Goal: Task Accomplishment & Management: Use online tool/utility

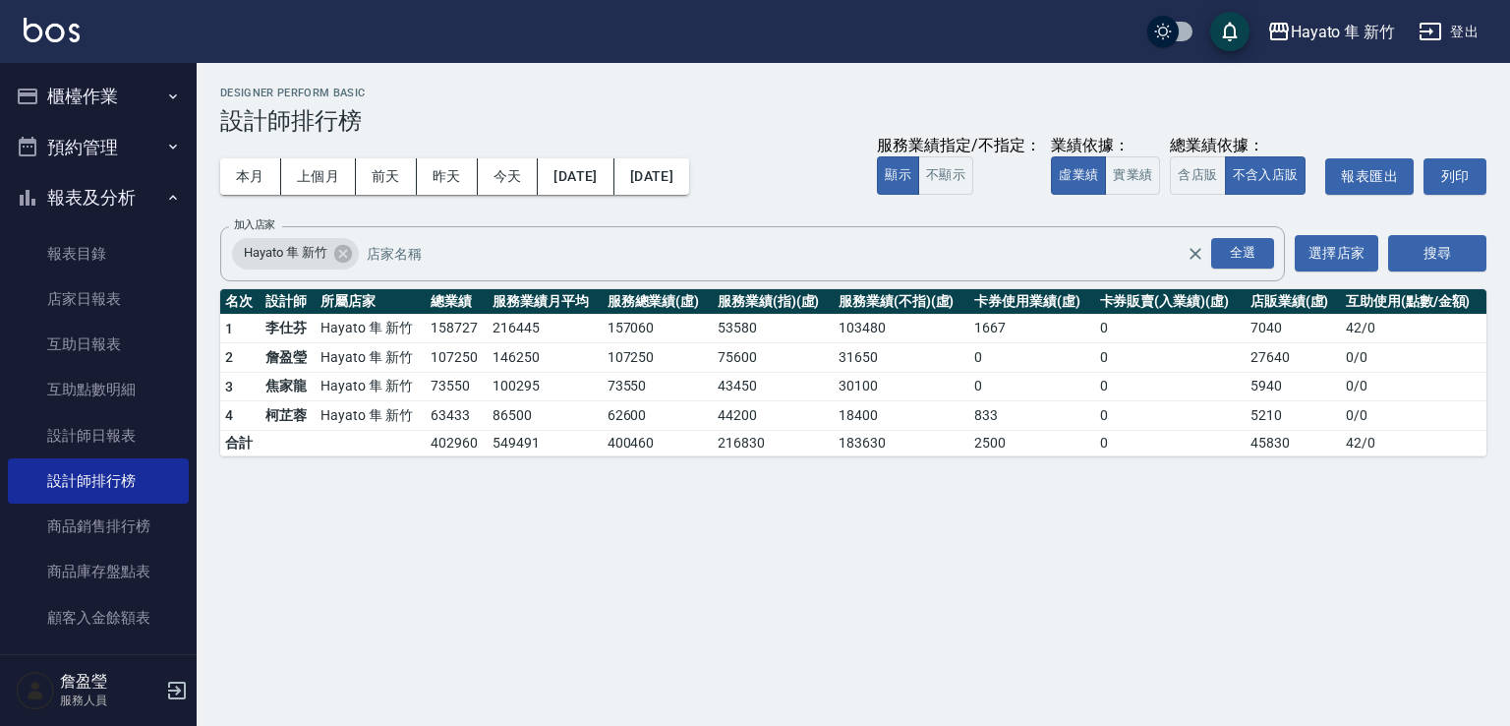
click at [105, 64] on ul "櫃檯作業 打帳單 帳單列表 掛單列表 營業儀表板 現場電腦打卡 預約管理 預約管理 報表及分析 報表目錄 店家日報表 互助日報表 互助點數明細 設計師日報表 …" at bounding box center [98, 534] width 181 height 942
click at [90, 98] on button "櫃檯作業" at bounding box center [98, 96] width 181 height 51
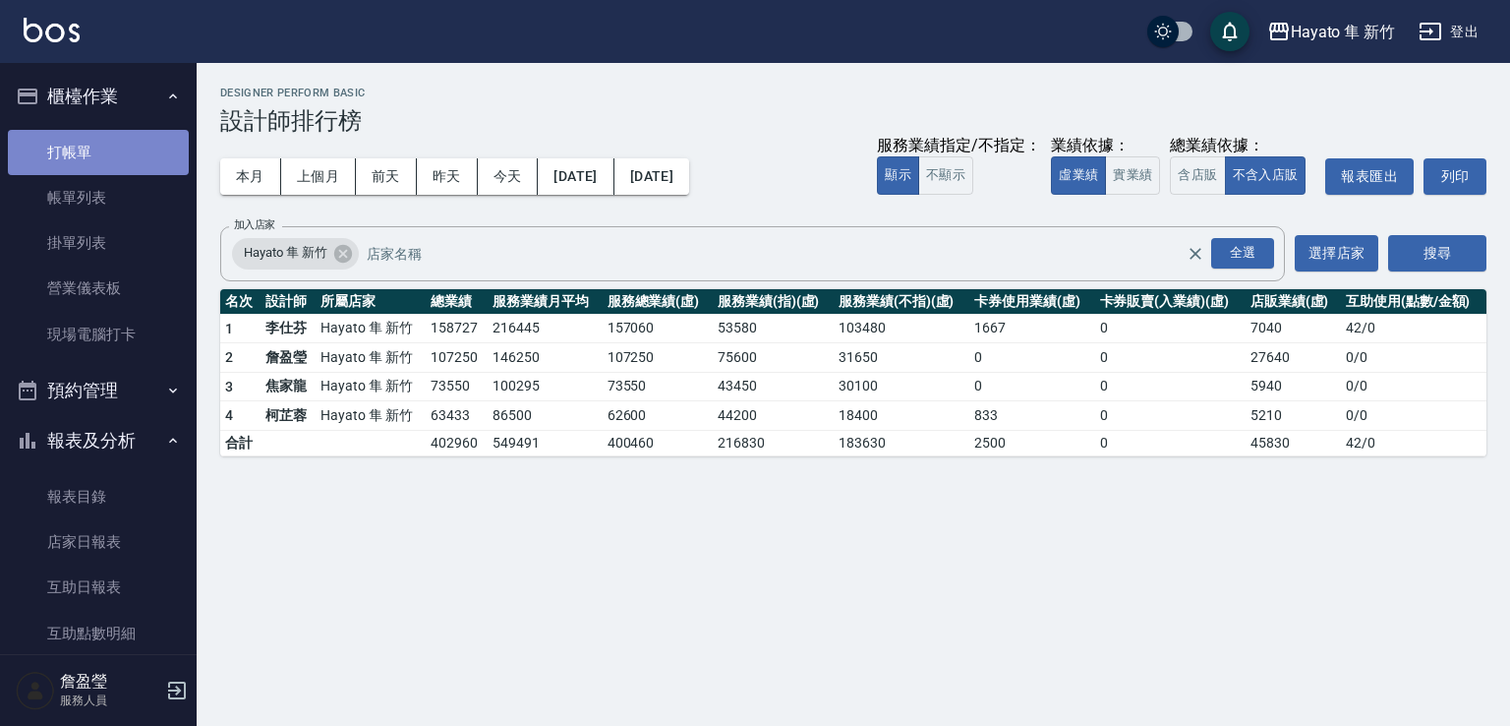
click at [130, 164] on link "打帳單" at bounding box center [98, 152] width 181 height 45
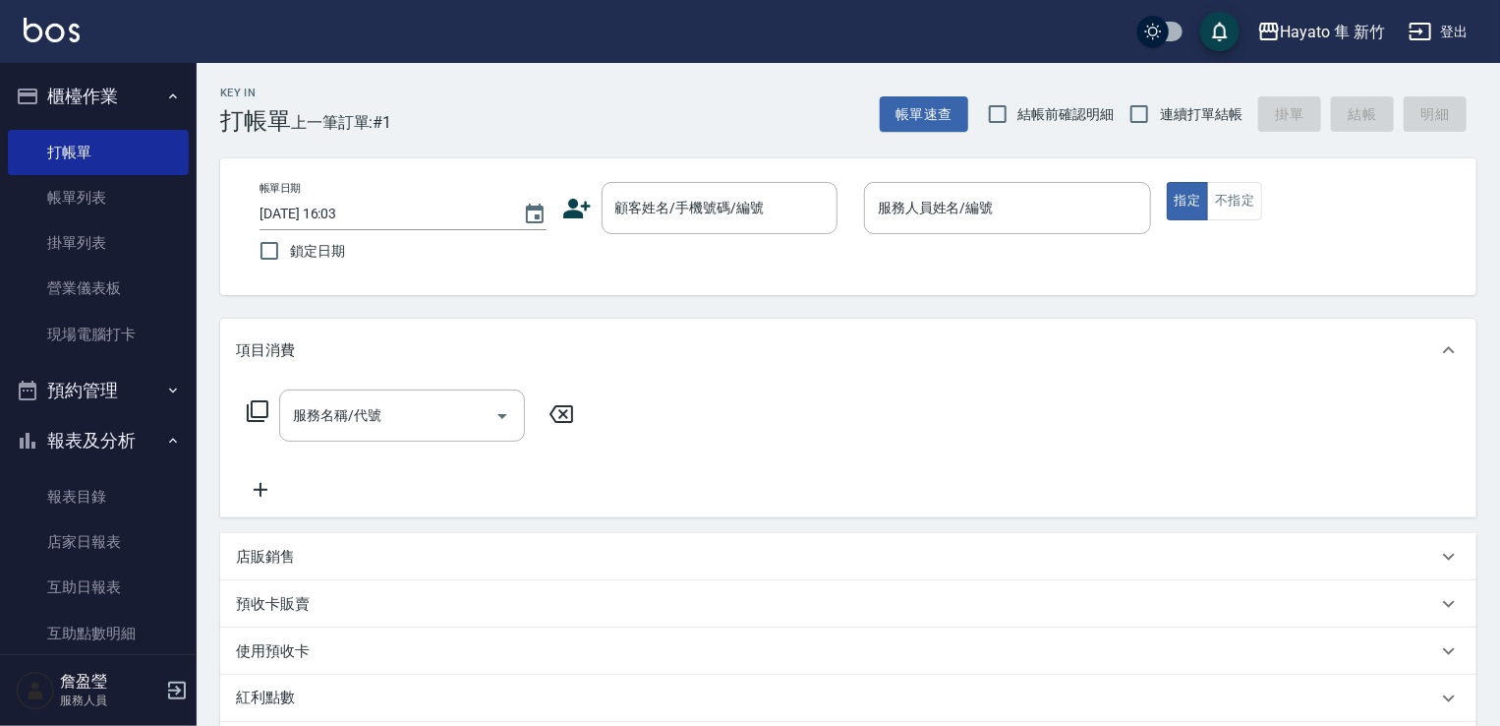
click at [579, 206] on icon at bounding box center [576, 208] width 29 height 29
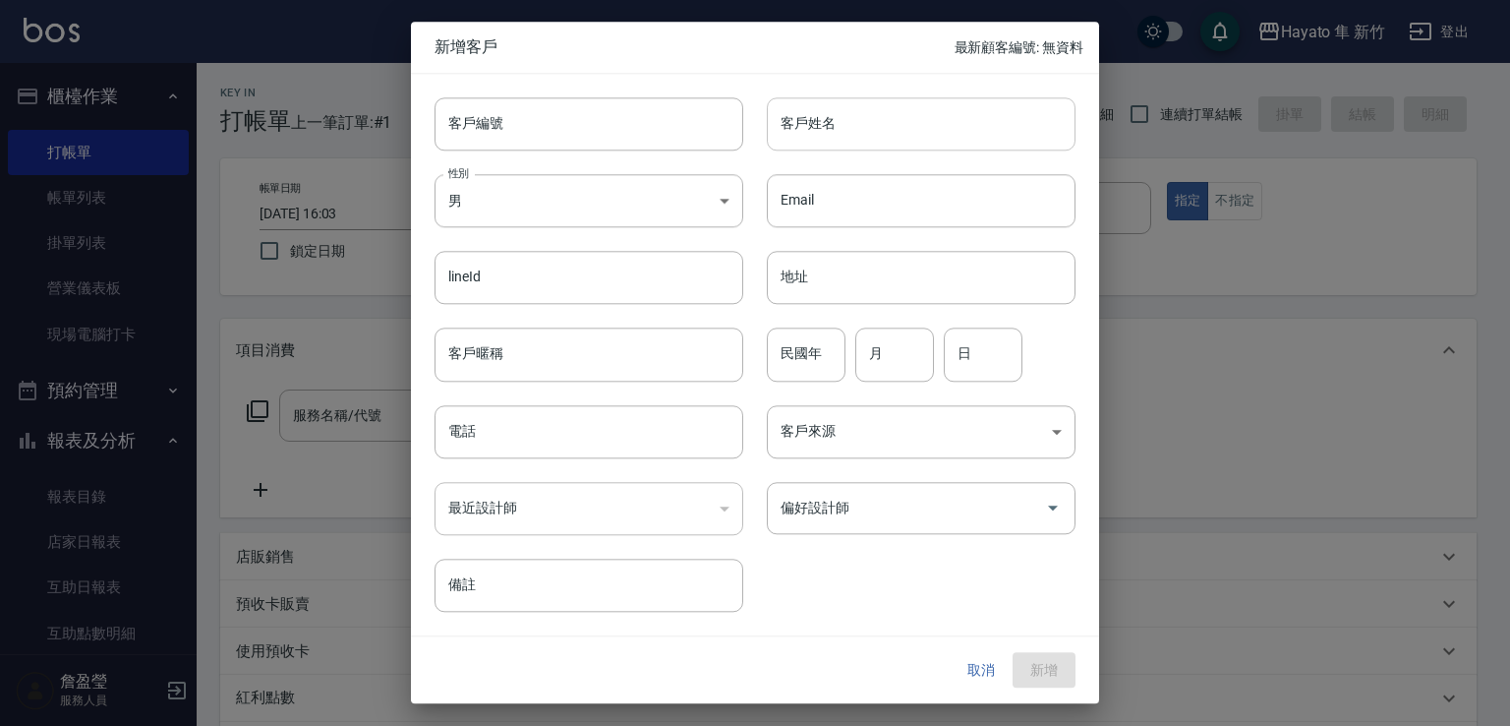
click at [1017, 115] on input "客戶姓名" at bounding box center [921, 123] width 309 height 53
type input "[PERSON_NAME]"
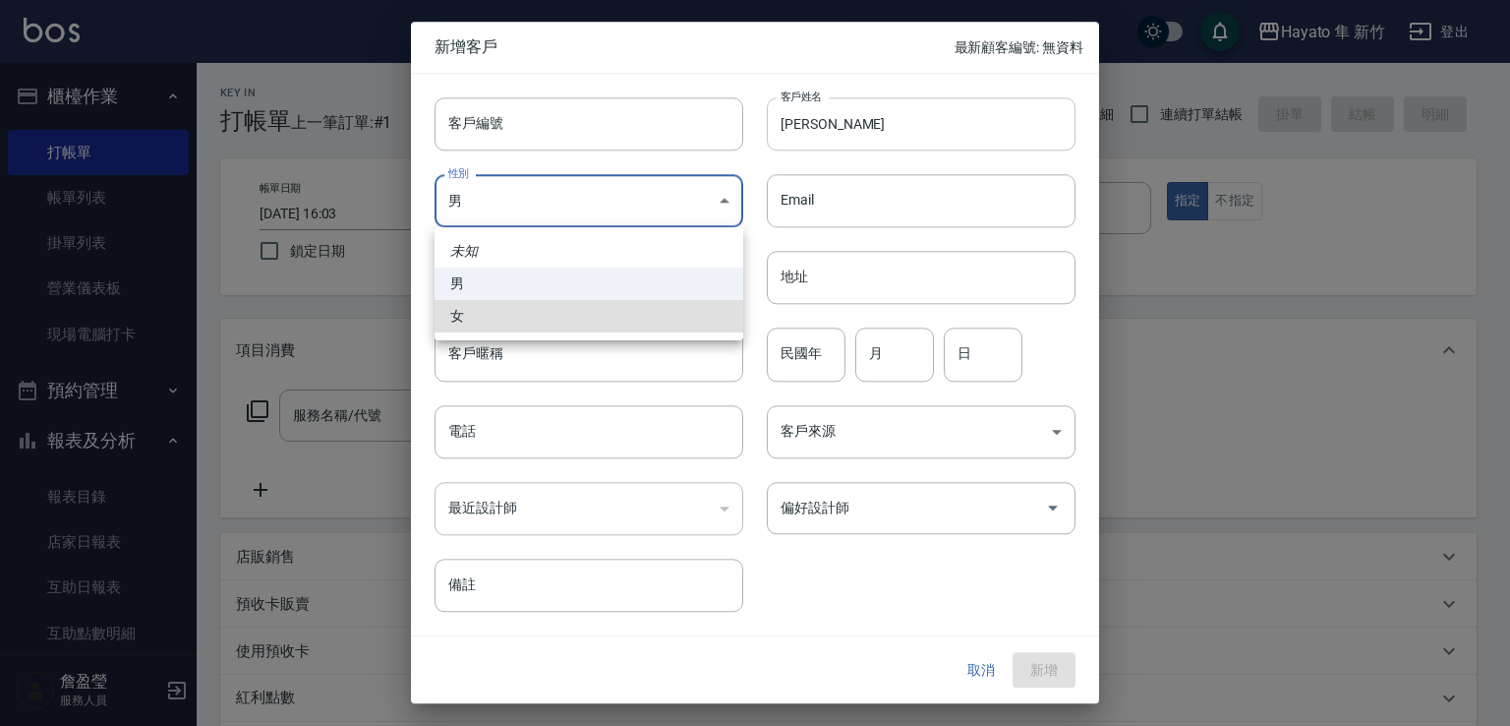
type input "[DEMOGRAPHIC_DATA]"
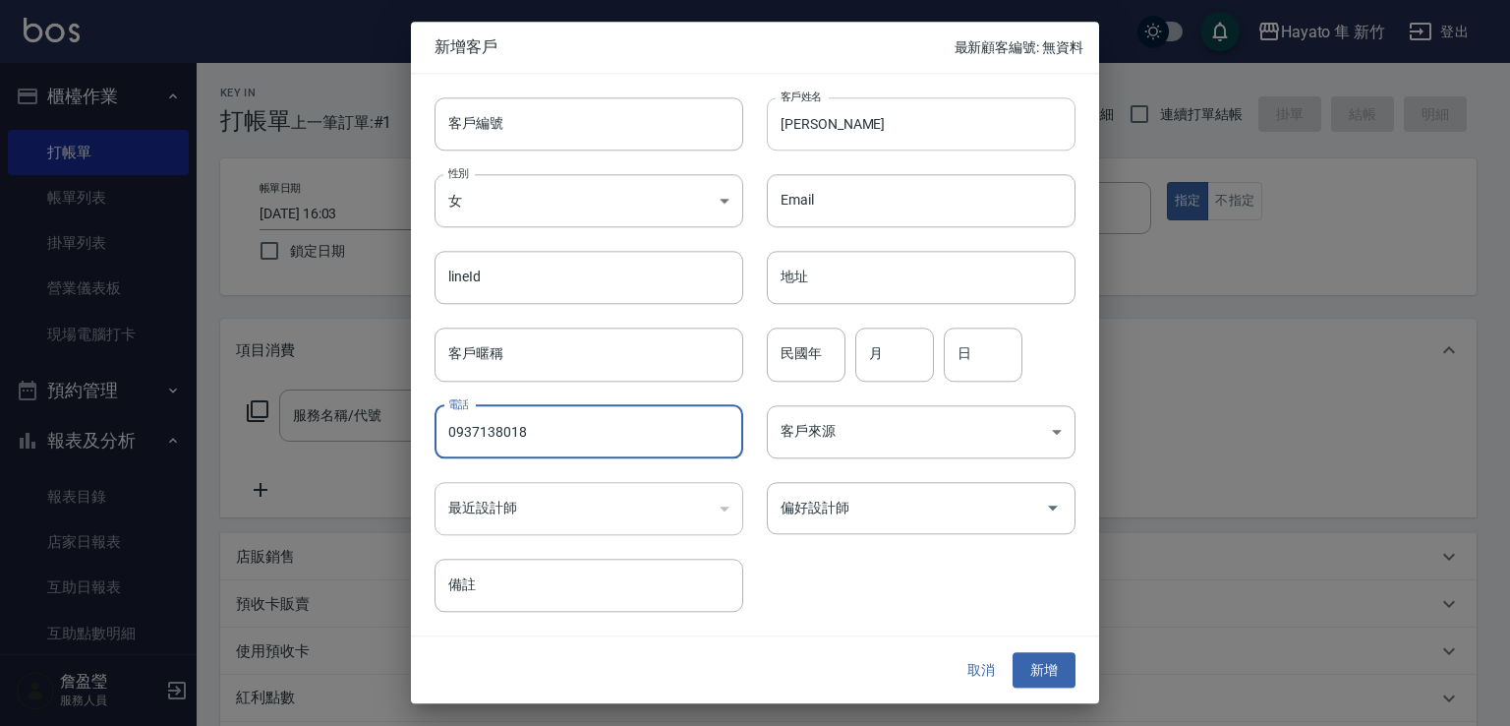
type input "0937138018"
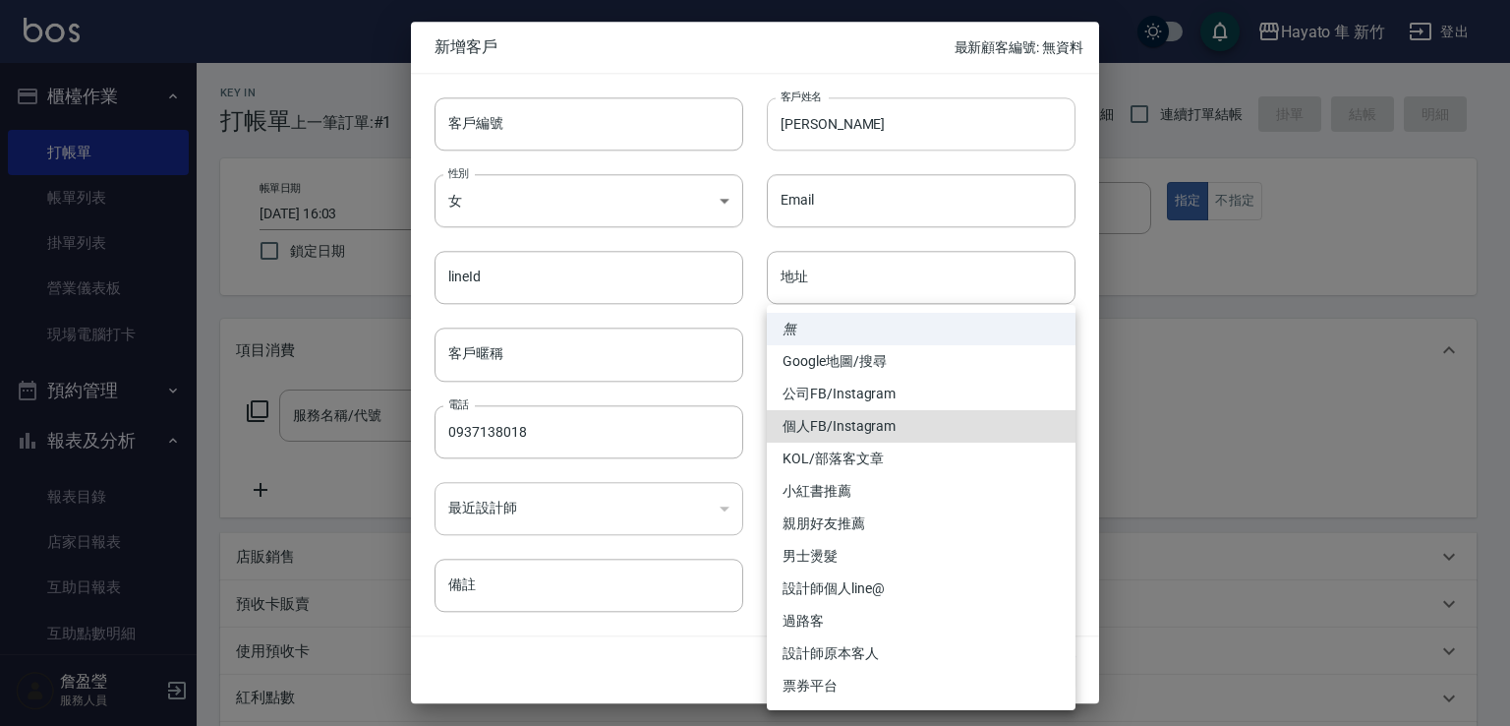
type input "個人FB/Instagram"
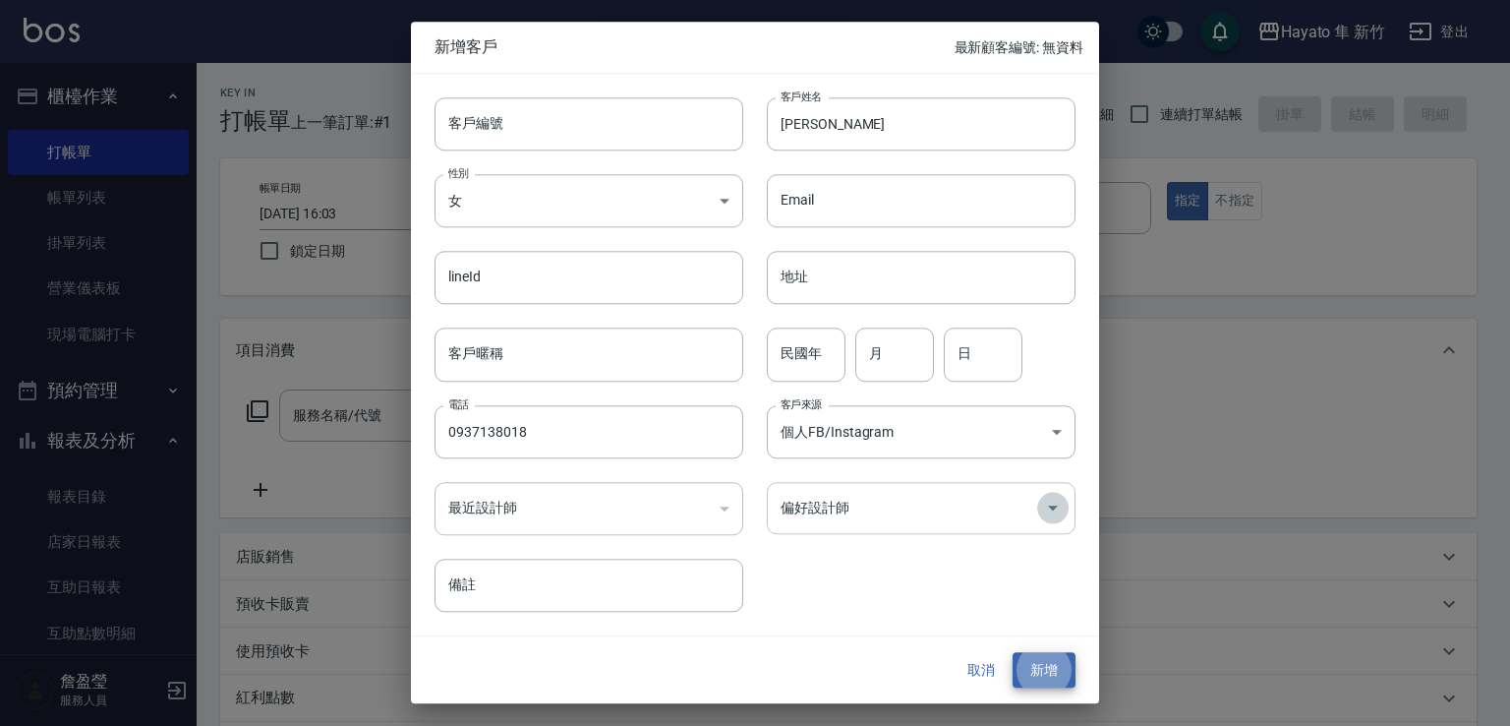
click at [1049, 501] on icon "Open" at bounding box center [1053, 509] width 24 height 24
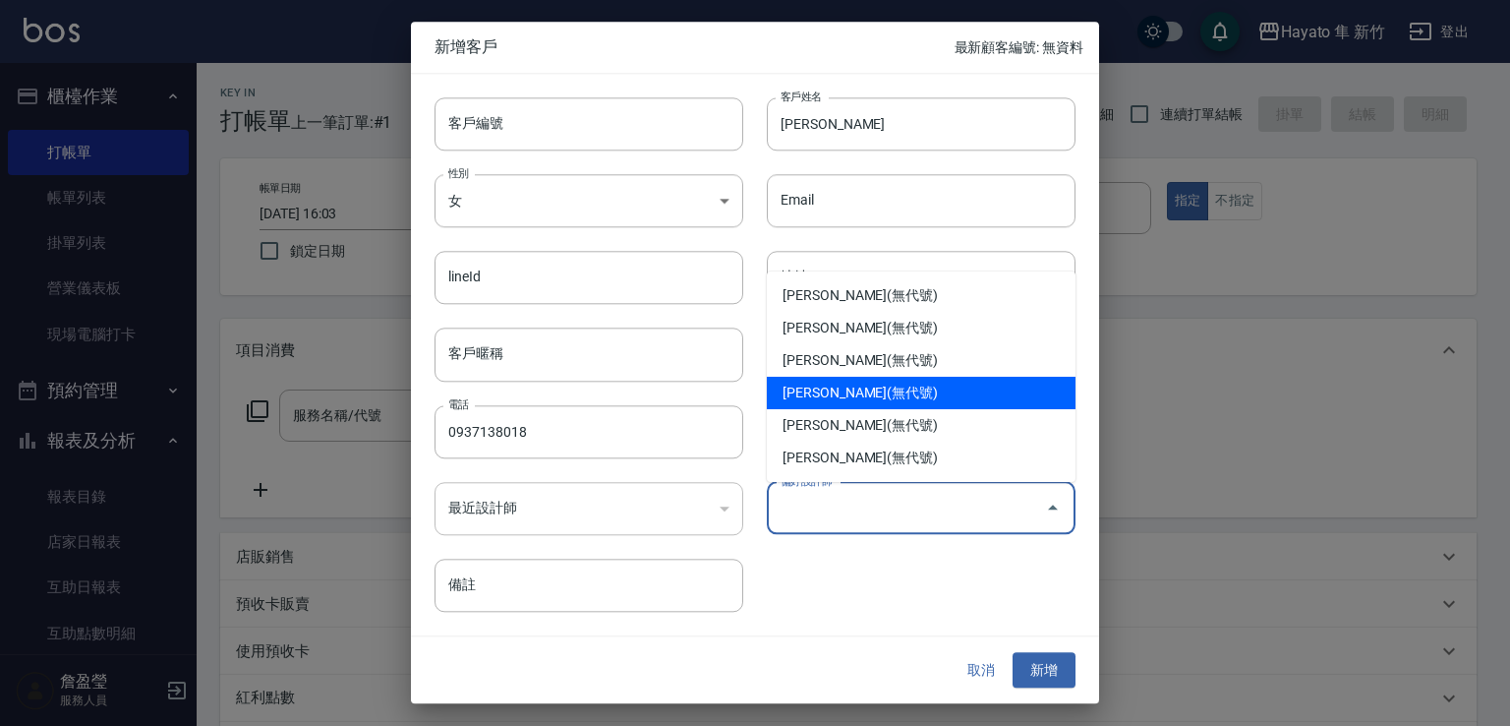
drag, startPoint x: 956, startPoint y: 382, endPoint x: 965, endPoint y: 410, distance: 28.9
click at [951, 382] on li "[PERSON_NAME](無代號)" at bounding box center [921, 393] width 309 height 32
type input "柯芷蓉"
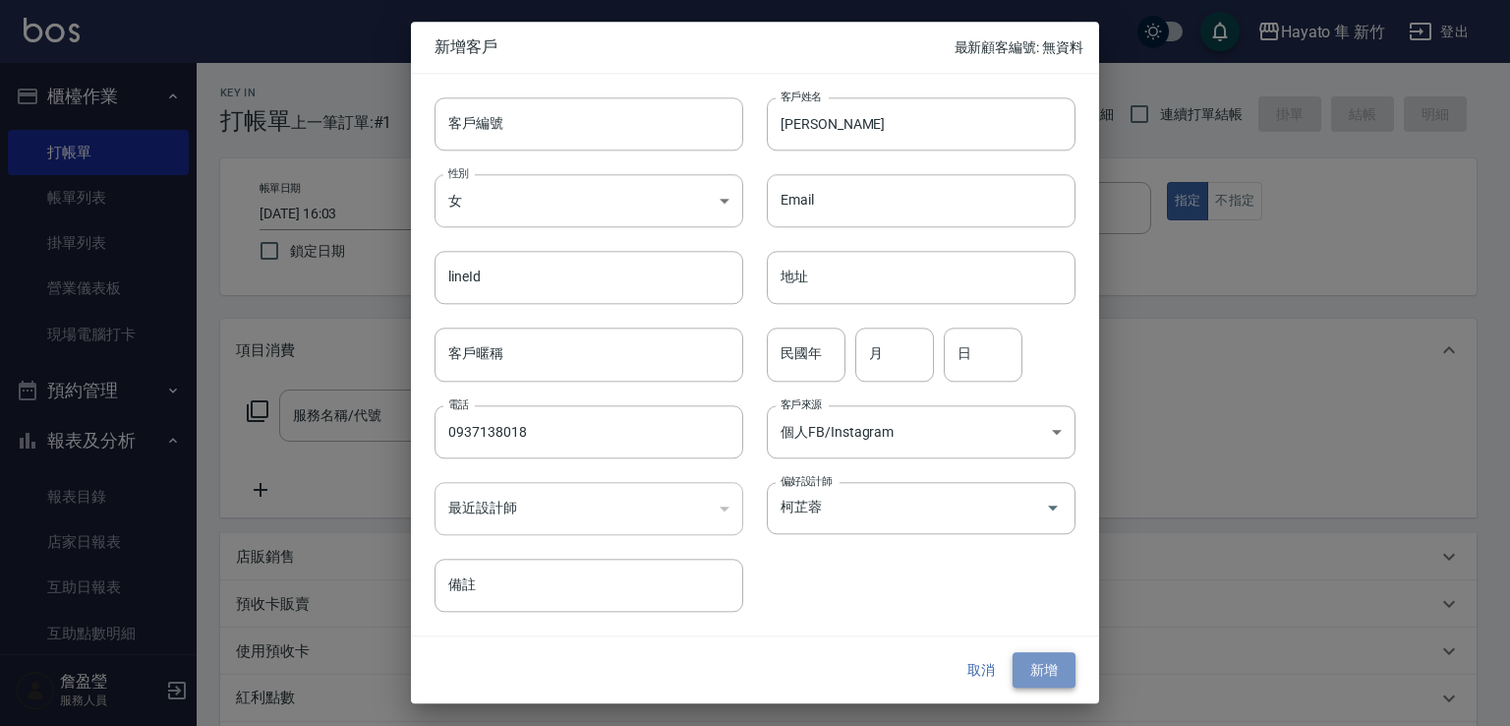
click at [1050, 679] on button "新增" at bounding box center [1044, 670] width 63 height 36
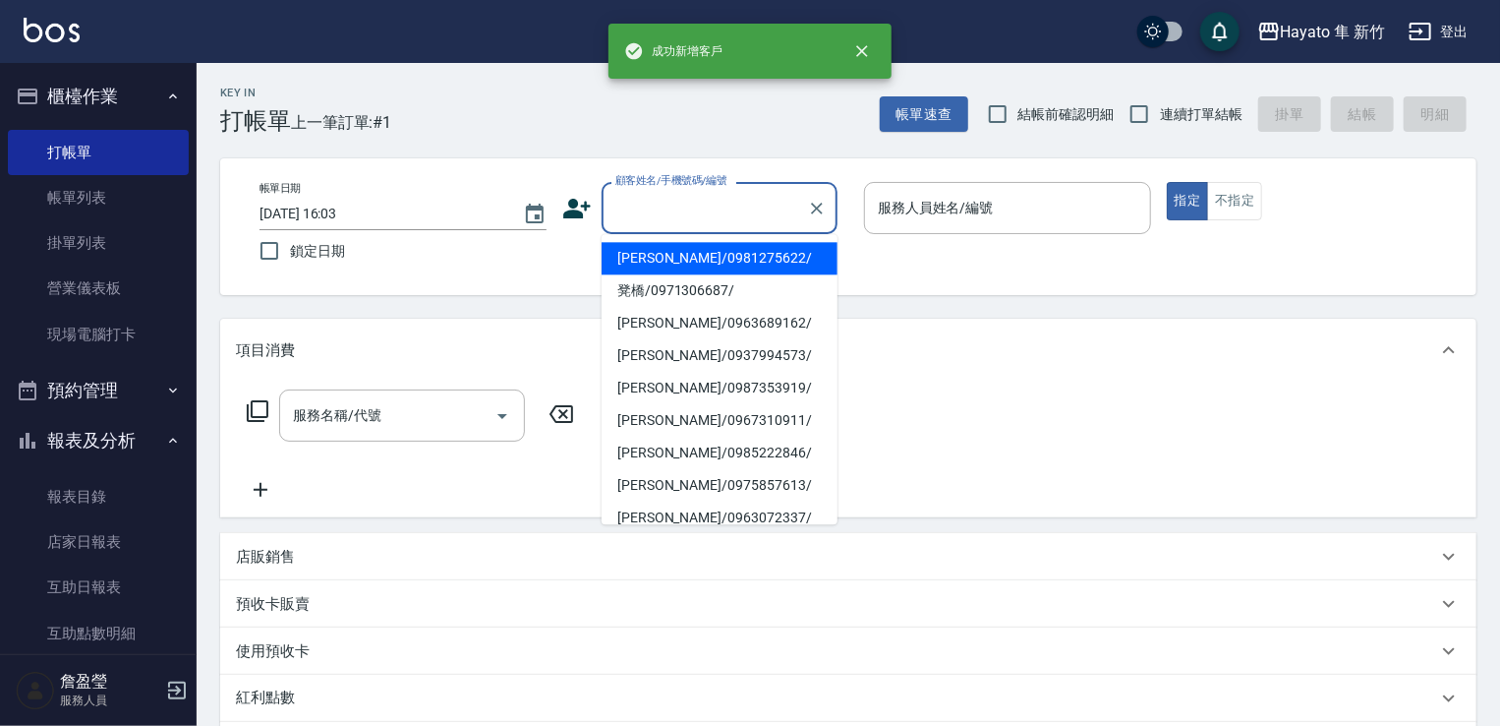
click at [709, 203] on input "顧客姓名/手機號碼/編號" at bounding box center [705, 208] width 189 height 34
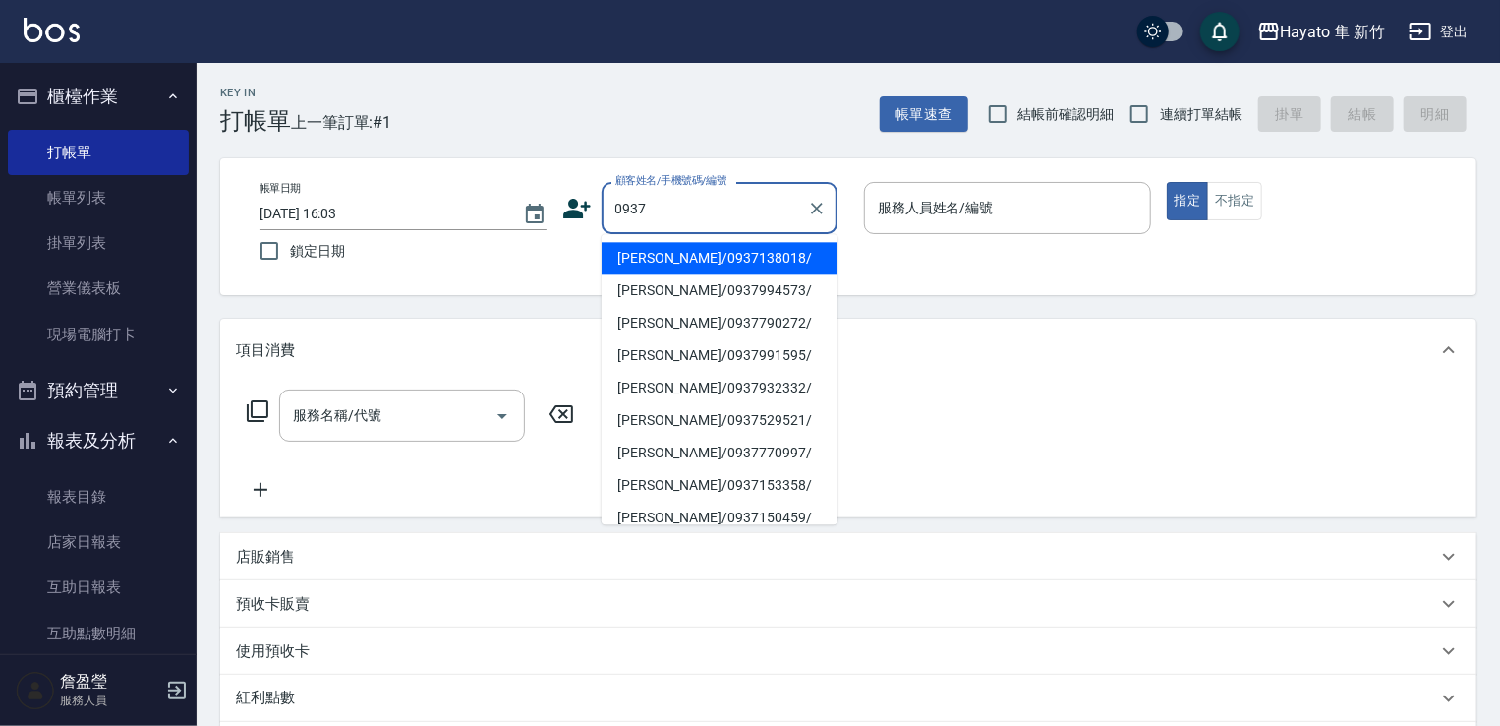
click at [675, 259] on li "[PERSON_NAME]/0937138018/" at bounding box center [720, 258] width 236 height 32
type input "[PERSON_NAME]/0937138018/"
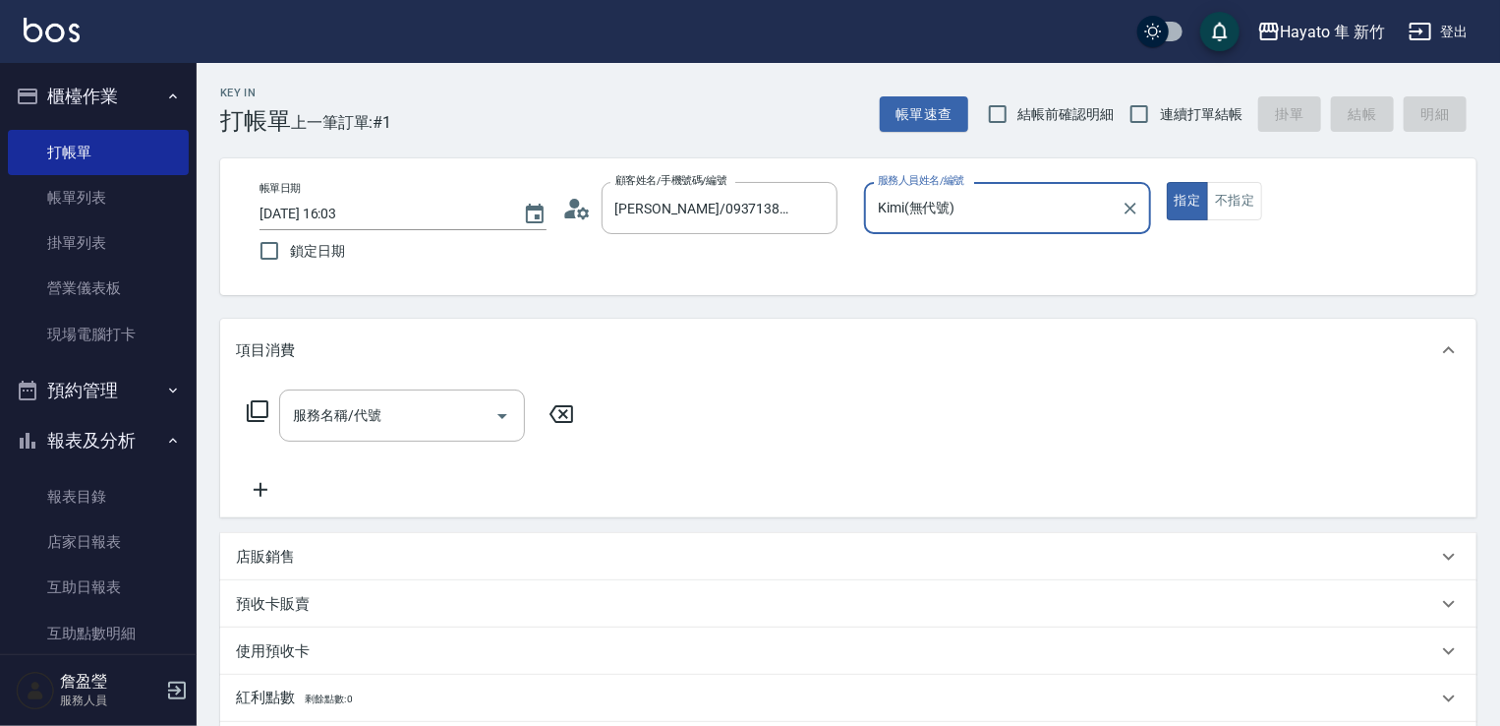
type input "Kimi(無代號)"
click at [1240, 184] on button "不指定" at bounding box center [1234, 201] width 55 height 38
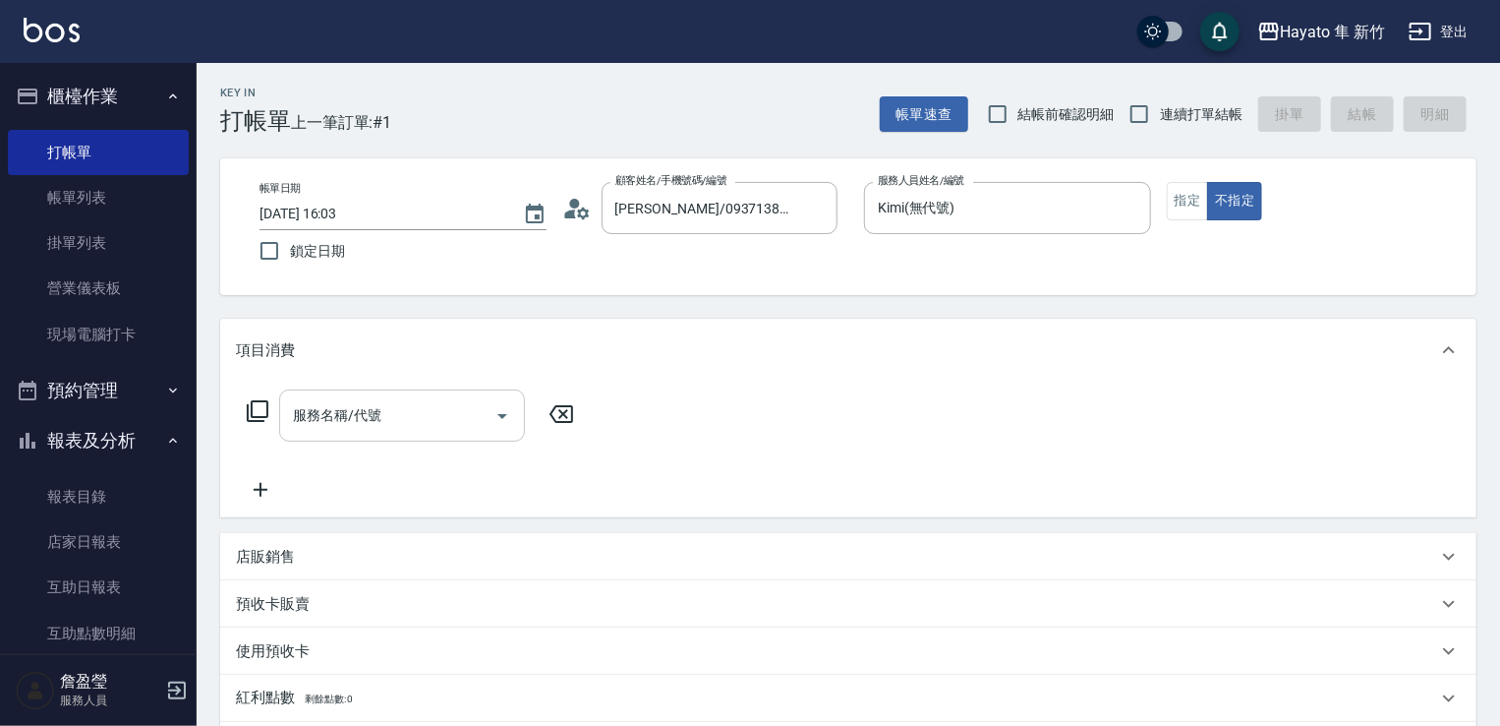
click at [362, 402] on div "服務名稱/代號 服務名稱/代號" at bounding box center [402, 415] width 246 height 52
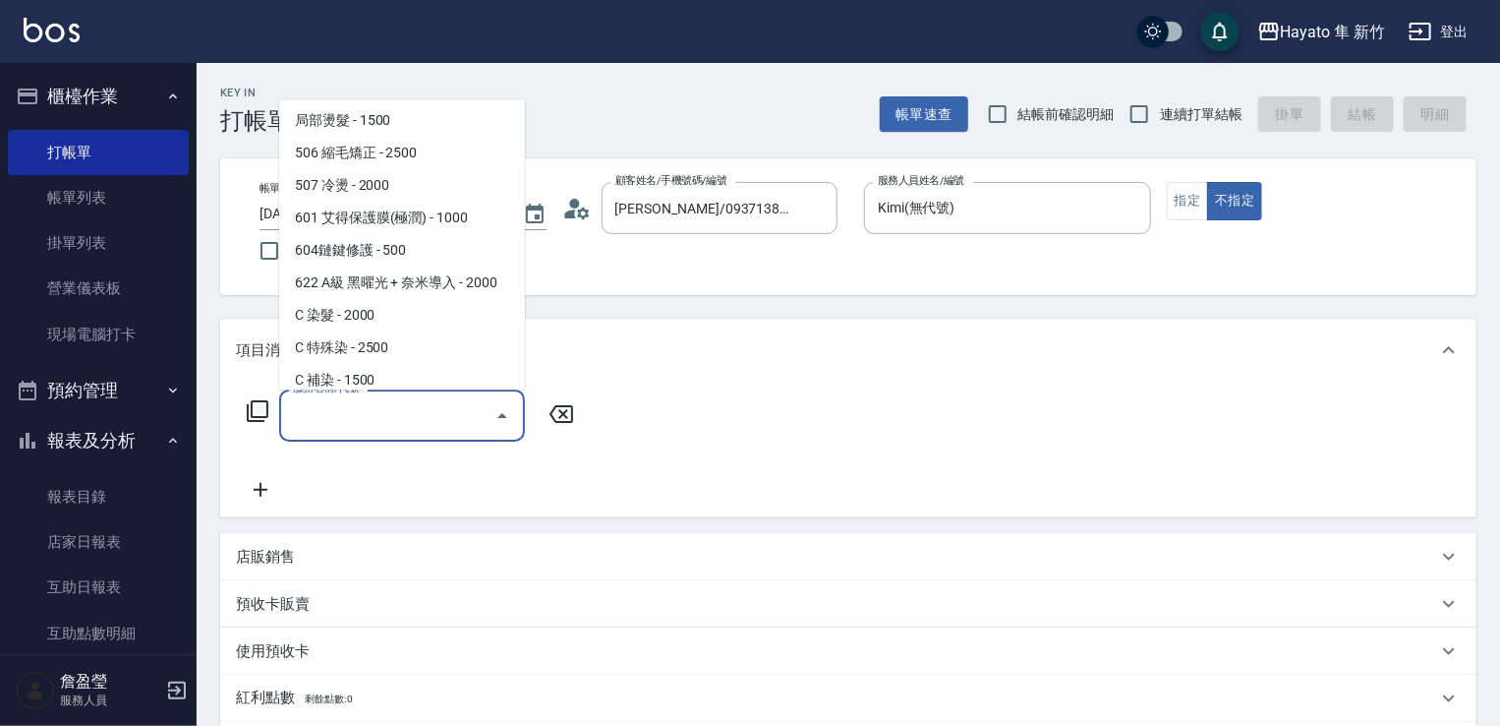
scroll to position [342, 0]
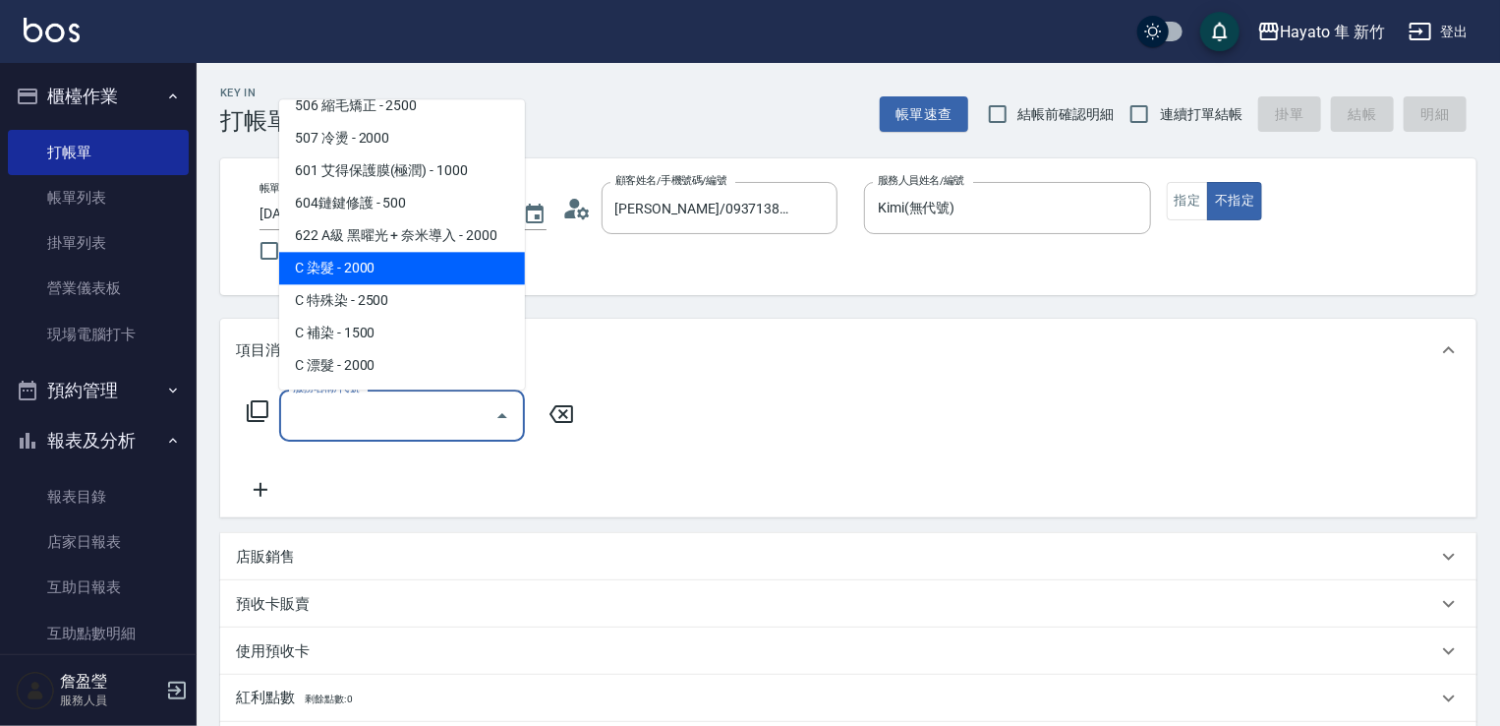
click at [417, 264] on span "C 染髮 - 2000" at bounding box center [402, 268] width 246 height 32
type input "C 染髮(701)"
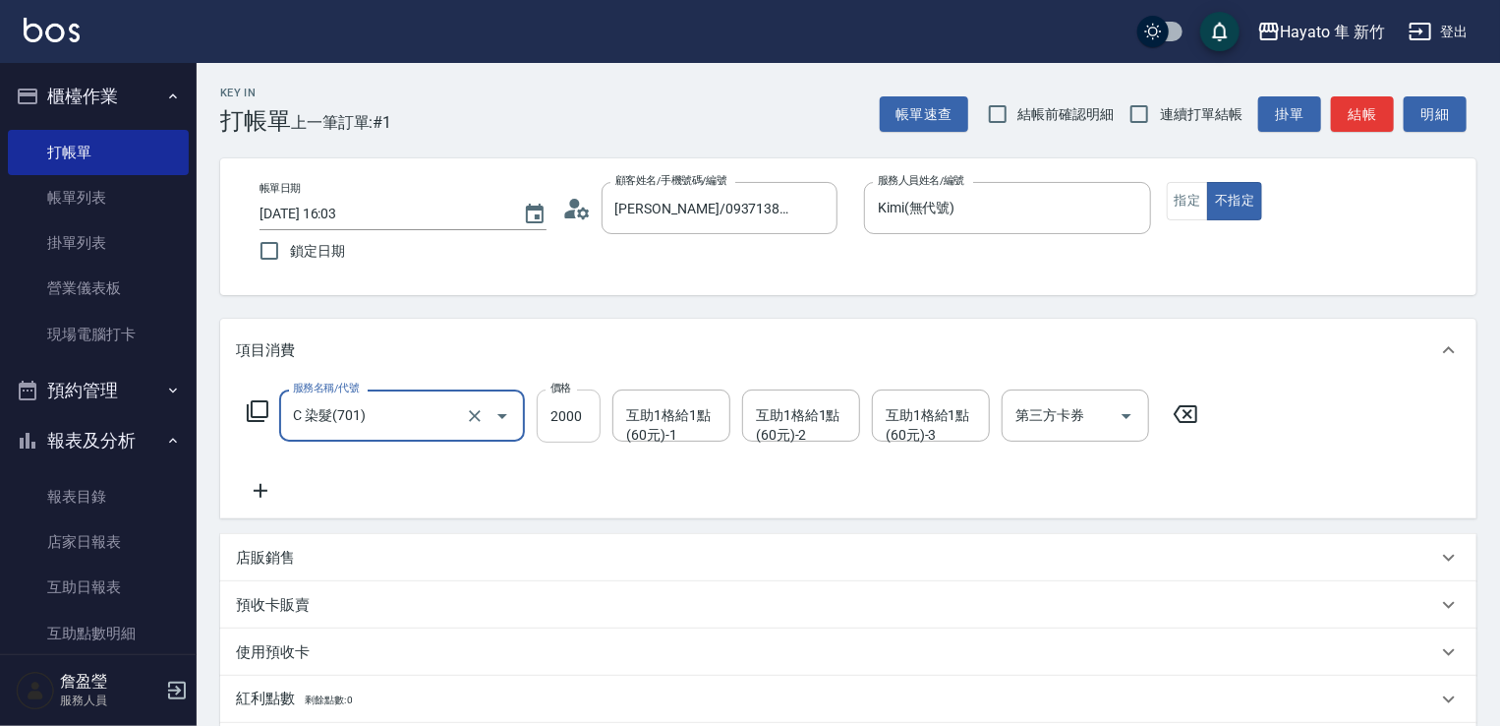
click at [563, 418] on input "2000" at bounding box center [569, 415] width 64 height 53
type input "1500"
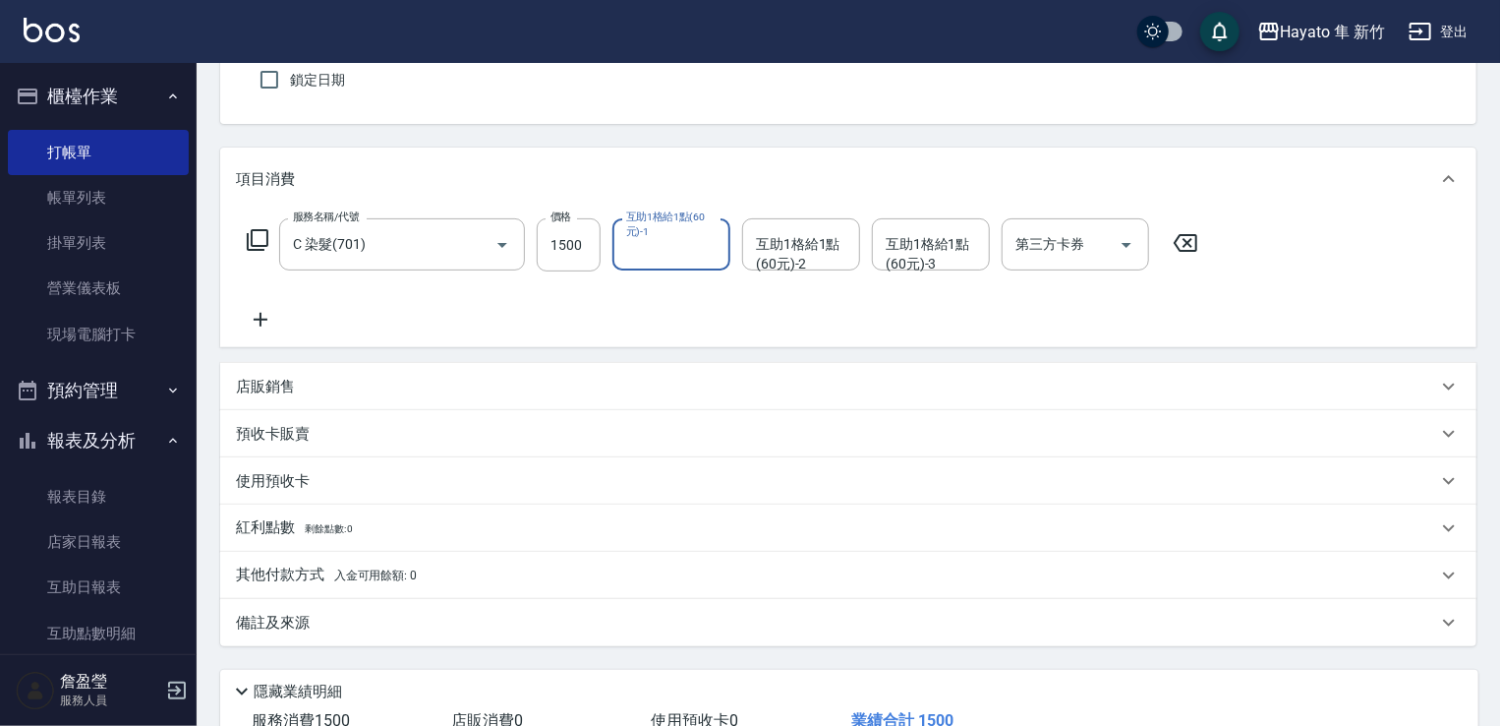
scroll to position [197, 0]
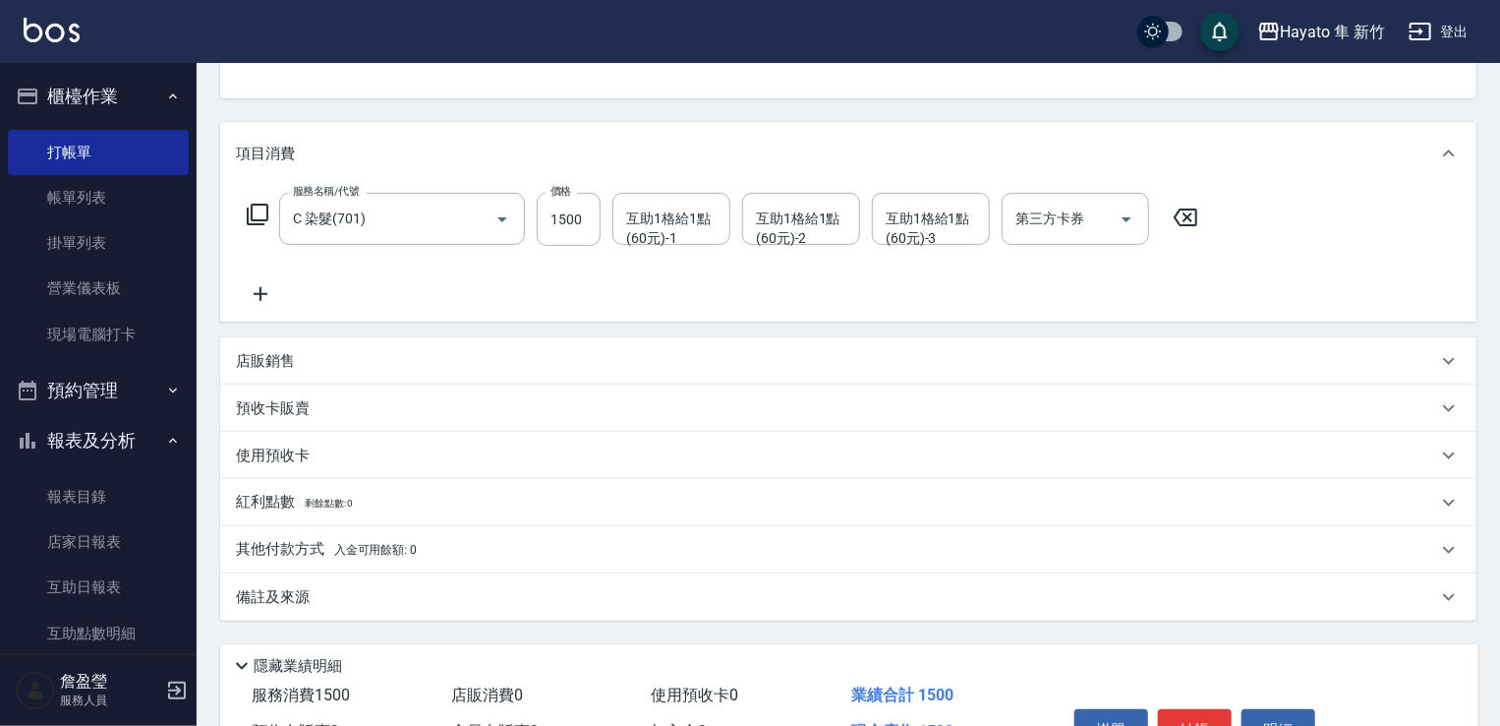
drag, startPoint x: 487, startPoint y: 615, endPoint x: 492, endPoint y: 605, distance: 11.0
click at [487, 610] on div "備註及來源" at bounding box center [848, 596] width 1257 height 47
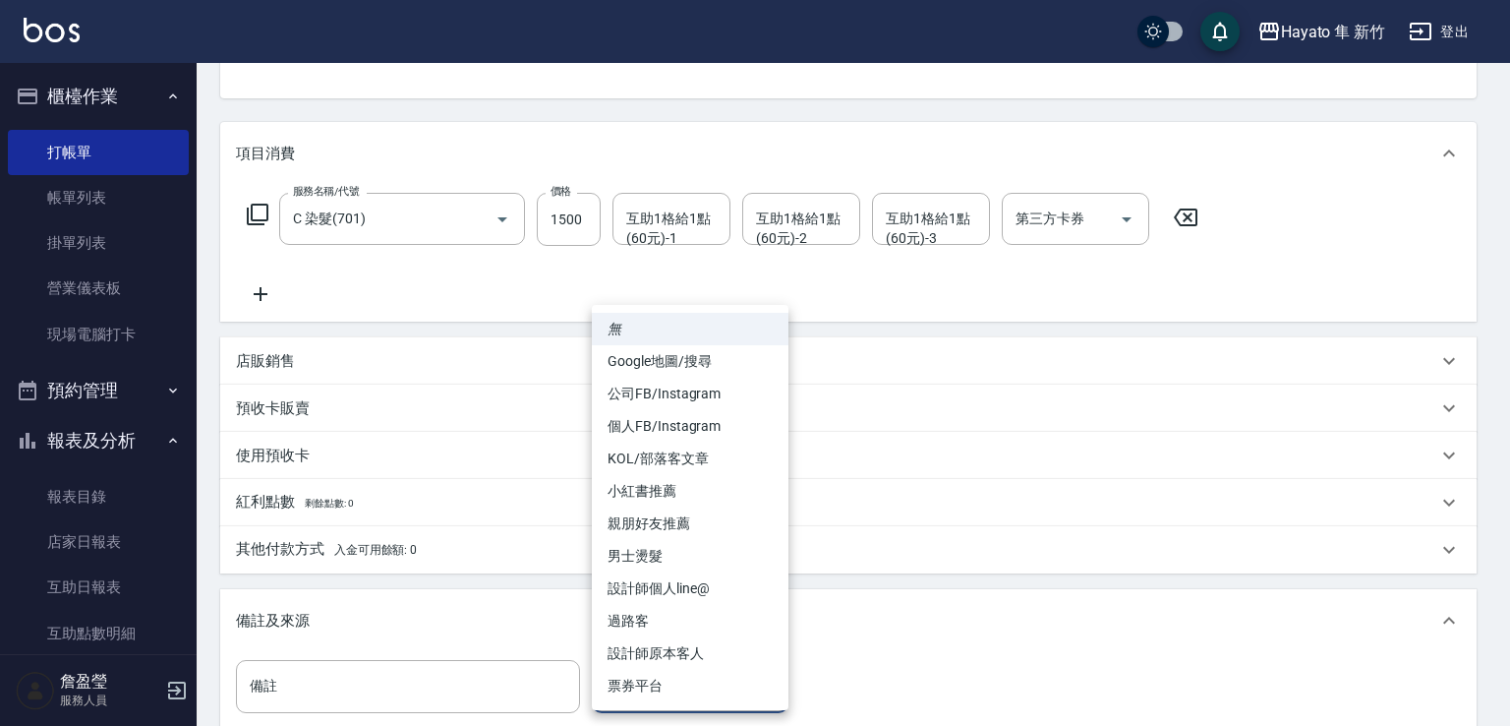
click at [637, 693] on body "Hayato 隼 新竹 登出 櫃檯作業 打帳單 帳單列表 掛單列表 營業儀表板 現場電腦打卡 預約管理 預約管理 報表及分析 報表目錄 店家日報表 互助日報表…" at bounding box center [755, 384] width 1510 height 1162
click at [667, 426] on li "個人FB/Instagram" at bounding box center [690, 426] width 197 height 32
type input "個人FB/Instagram"
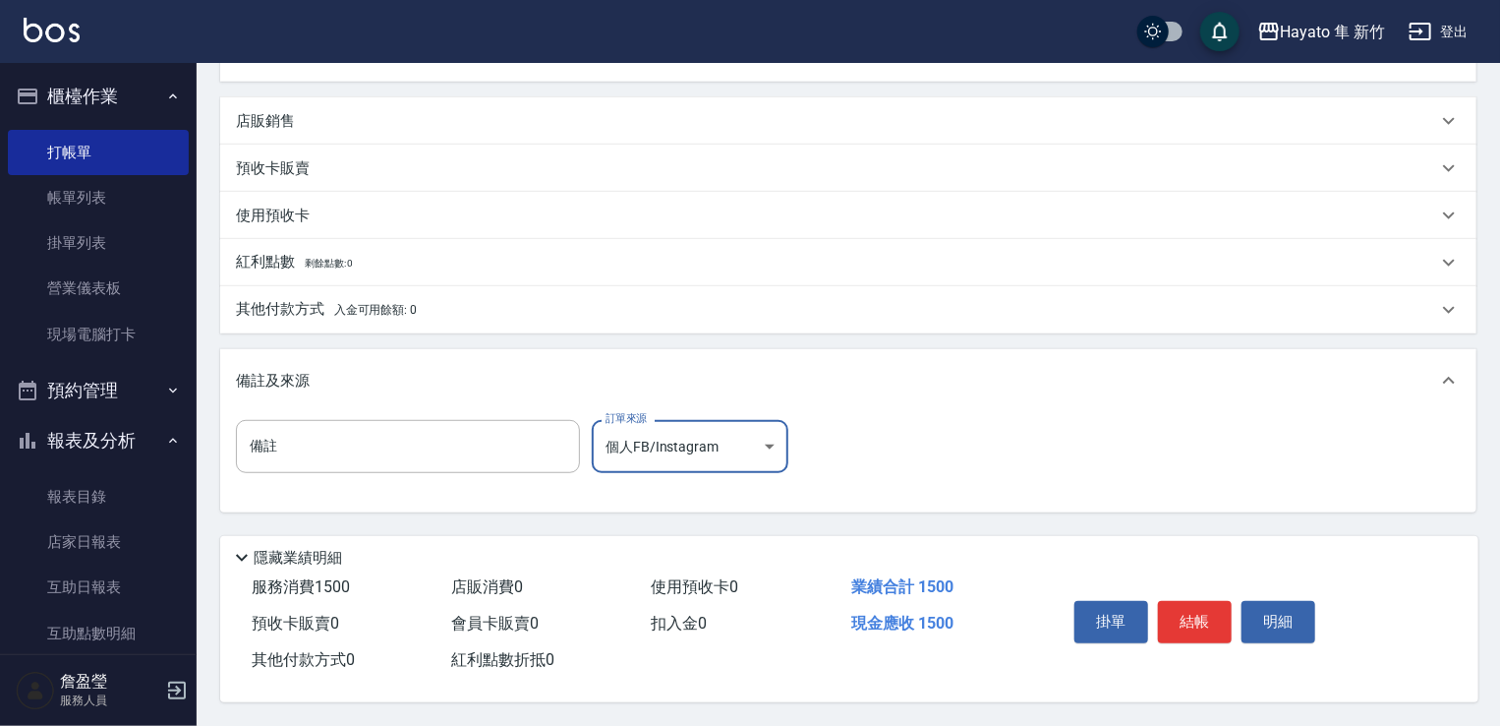
scroll to position [443, 0]
click at [1201, 601] on button "結帳" at bounding box center [1195, 621] width 74 height 41
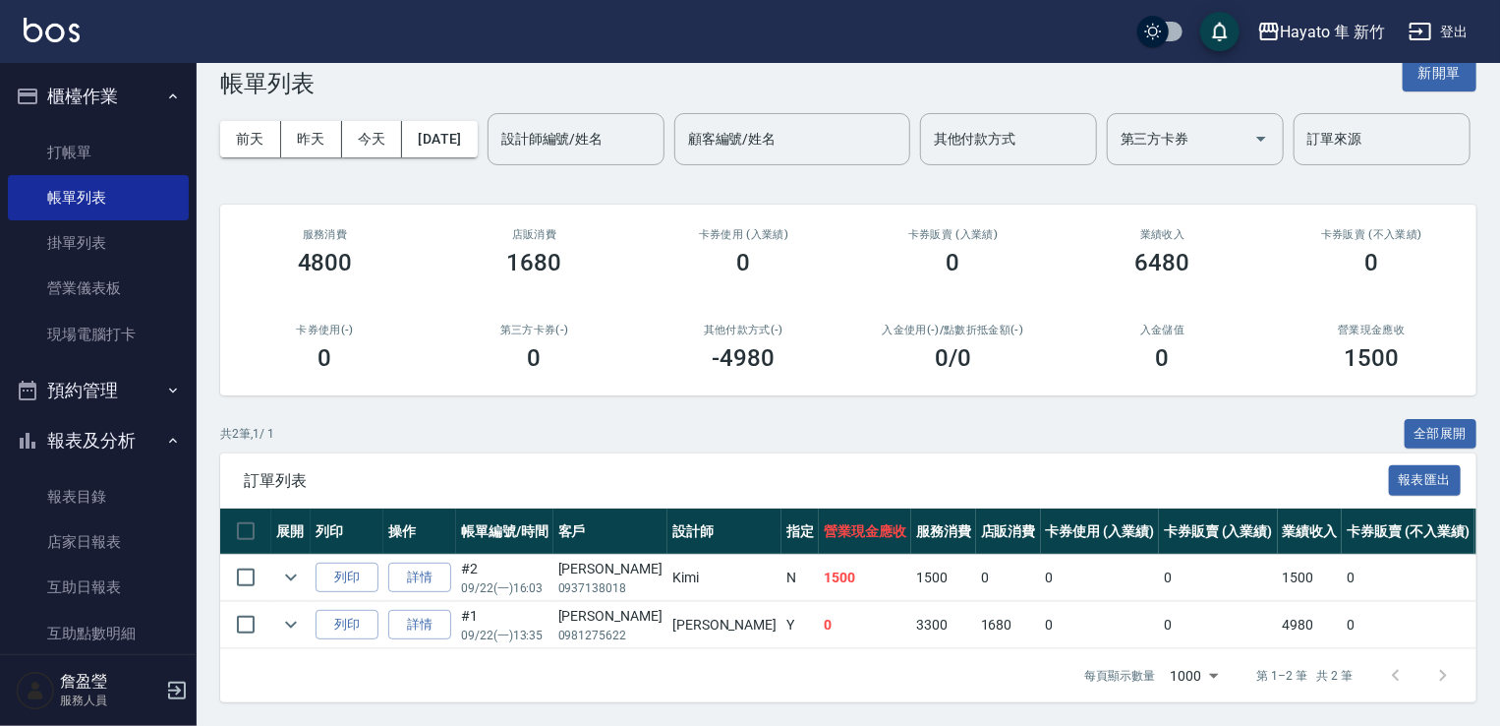
scroll to position [98, 0]
